Goal: Information Seeking & Learning: Learn about a topic

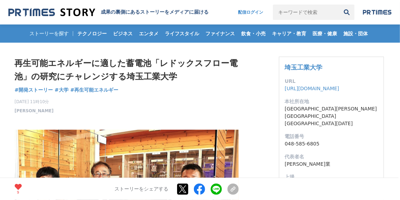
click at [58, 121] on p at bounding box center [127, 125] width 224 height 10
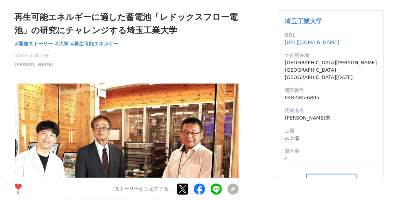
click at [38, 43] on span "#開発ストーリー" at bounding box center [34, 44] width 38 height 6
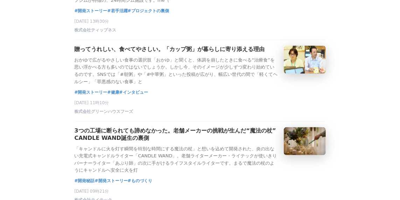
scroll to position [560, 0]
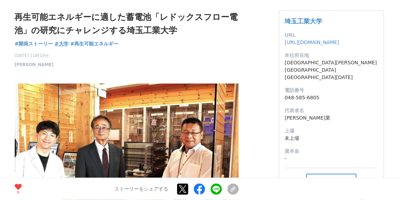
click at [61, 42] on span "#大学" at bounding box center [62, 44] width 14 height 6
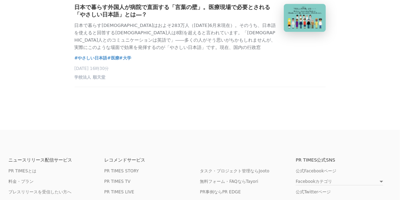
scroll to position [979, 0]
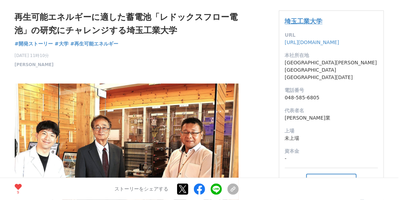
click at [312, 19] on link "埼玉工業大学" at bounding box center [304, 20] width 38 height 7
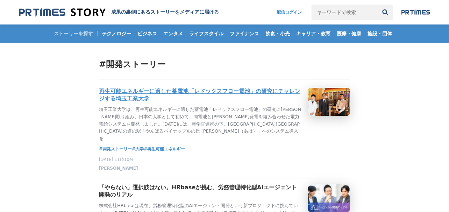
click at [173, 92] on h3 "再生可能エネルギーに適した蓄電池「レドックスフロー電池」の研究にチャレンジする埼玉工業大学" at bounding box center [201, 95] width 204 height 15
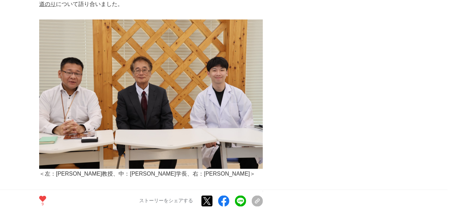
scroll to position [1306, 0]
